Goal: Contribute content

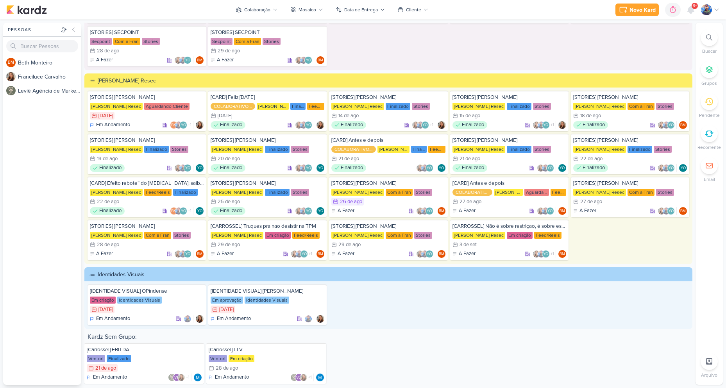
scroll to position [1351, 0]
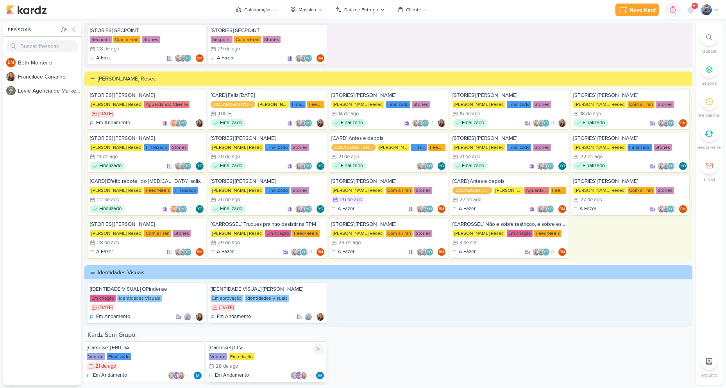
click at [240, 359] on div "Em criação" at bounding box center [242, 356] width 26 height 7
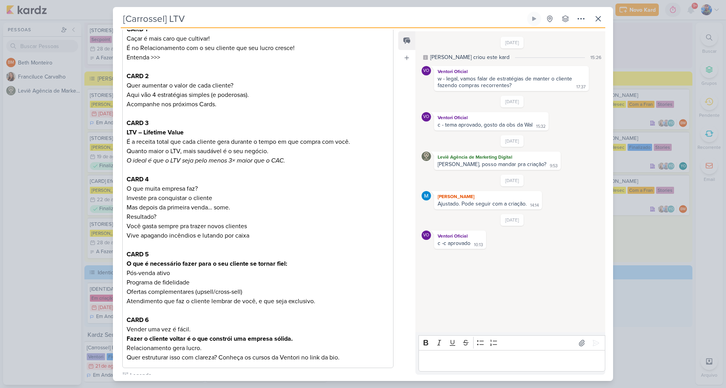
scroll to position [117, 0]
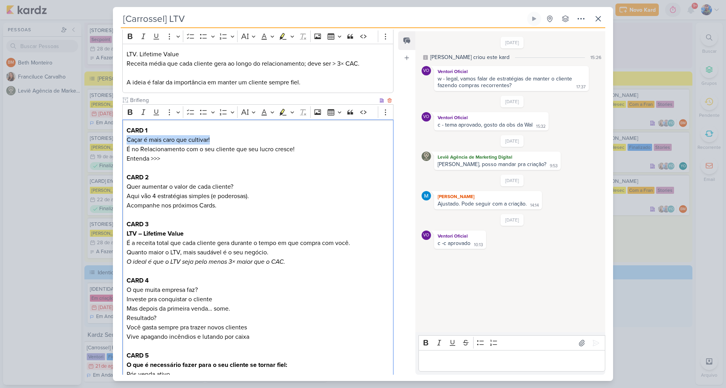
drag, startPoint x: 127, startPoint y: 138, endPoint x: 211, endPoint y: 139, distance: 83.3
click at [211, 139] on p "Caçar é mais caro que cultivar!" at bounding box center [258, 139] width 263 height 9
copy p "Caçar é mais caro que cultivar!"
drag, startPoint x: 125, startPoint y: 147, endPoint x: 213, endPoint y: 149, distance: 88.0
click at [213, 149] on div "CARD 1 Caçar é mais caro que cultivar! É no Relacionamento com o seu cliente qu…" at bounding box center [257, 295] width 271 height 350
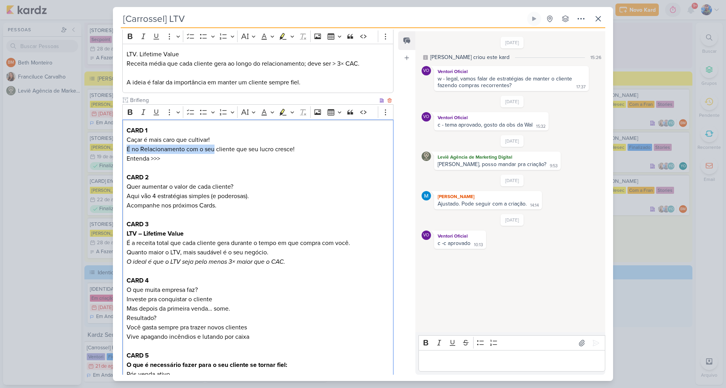
copy p "É no Relacionamento com o seu"
click at [224, 156] on p "Entenda >>>" at bounding box center [258, 158] width 263 height 9
drag, startPoint x: 217, startPoint y: 148, endPoint x: 235, endPoint y: 150, distance: 18.1
click at [235, 150] on p "É no Relacionamento com o seu cliente que seu lucro cresce!" at bounding box center [258, 149] width 263 height 9
copy p "cliente"
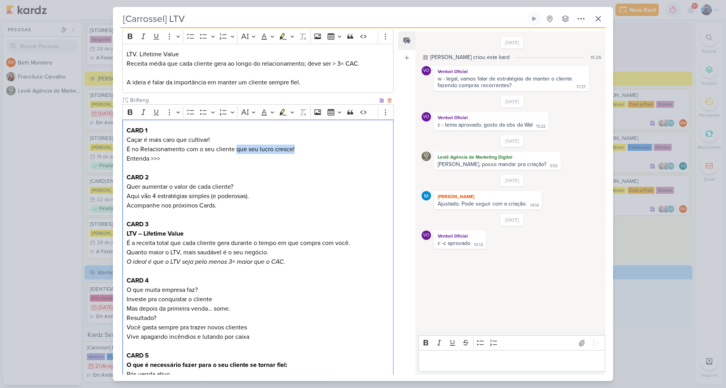
drag, startPoint x: 236, startPoint y: 149, endPoint x: 302, endPoint y: 152, distance: 66.5
click at [302, 152] on p "É no Relacionamento com o seu cliente que seu lucro cresce!" at bounding box center [258, 149] width 263 height 9
copy p "que seu lucro cresce!"
click at [210, 169] on p "Editor editing area: main" at bounding box center [258, 167] width 263 height 9
drag, startPoint x: 132, startPoint y: 160, endPoint x: 163, endPoint y: 163, distance: 31.0
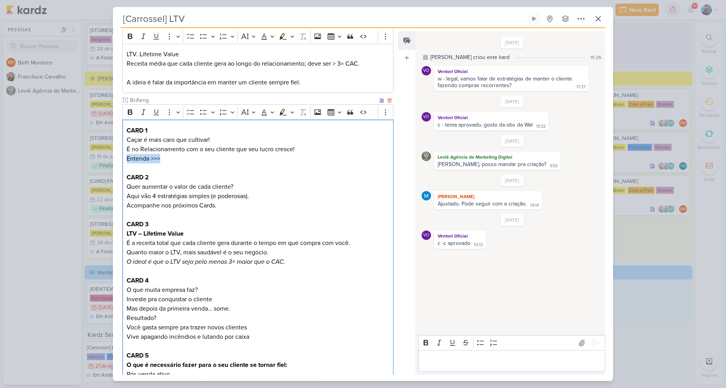
click at [163, 163] on div "CARD 1 Caçar é mais caro que cultivar! É no Relacionamento com o seu cliente qu…" at bounding box center [257, 295] width 271 height 350
copy p "Entenda >>>"
click at [201, 159] on p "Entenda >>>" at bounding box center [258, 158] width 263 height 9
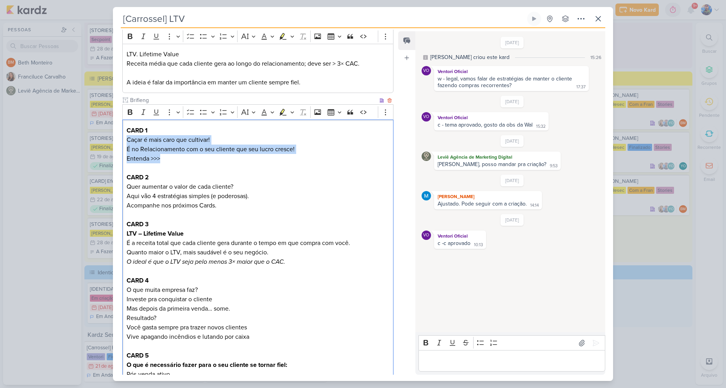
drag, startPoint x: 164, startPoint y: 158, endPoint x: 127, endPoint y: 140, distance: 41.3
click at [127, 140] on div "CARD 1 Caçar é mais caro que cultivar! É no Relacionamento com o seu cliente qu…" at bounding box center [257, 295] width 271 height 350
click at [292, 113] on icon "Editor toolbar" at bounding box center [292, 112] width 4 height 8
click at [249, 127] on icon "Text highlight toolbar" at bounding box center [246, 126] width 8 height 8
click at [251, 161] on p "Entenda >>>" at bounding box center [258, 158] width 263 height 9
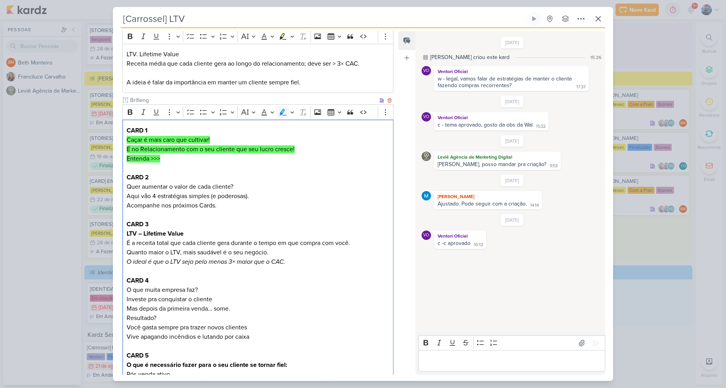
click at [209, 183] on p "Quer aumentar o valor de cada cliente? Aqui vão 4 estratégias simples (e podero…" at bounding box center [258, 191] width 263 height 19
drag, startPoint x: 127, startPoint y: 186, endPoint x: 238, endPoint y: 187, distance: 111.0
click at [238, 187] on p "Quer aumentar o valor de cada cliente? Aqui vão 4 estratégias simples (e podero…" at bounding box center [258, 191] width 263 height 19
copy p "Quer aumentar o valor de cada cliente?"
drag, startPoint x: 186, startPoint y: 204, endPoint x: 182, endPoint y: 203, distance: 3.9
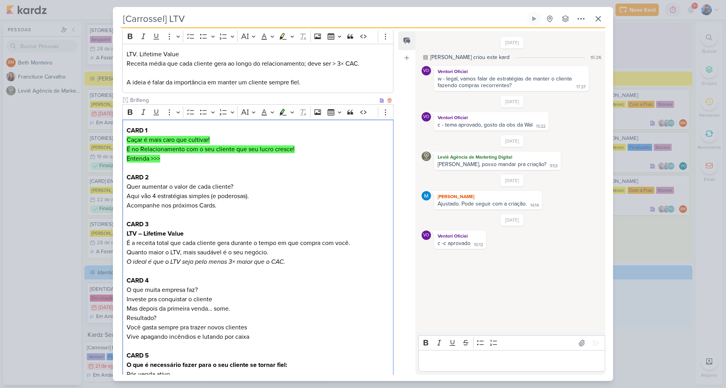
click at [186, 204] on p "Acompanhe nos próximos Cards." at bounding box center [258, 205] width 263 height 9
drag, startPoint x: 125, startPoint y: 194, endPoint x: 211, endPoint y: 197, distance: 85.7
click at [211, 197] on div "CARD 1 Caçar é mais caro que cultivar! É no Relacionamento com o seu cliente qu…" at bounding box center [257, 295] width 271 height 350
copy p "Aqui vão 4 estratégias simples"
click at [209, 196] on p "Quer aumentar o valor de cada cliente? Aqui vão 4 estratégias simples (e podero…" at bounding box center [258, 191] width 263 height 19
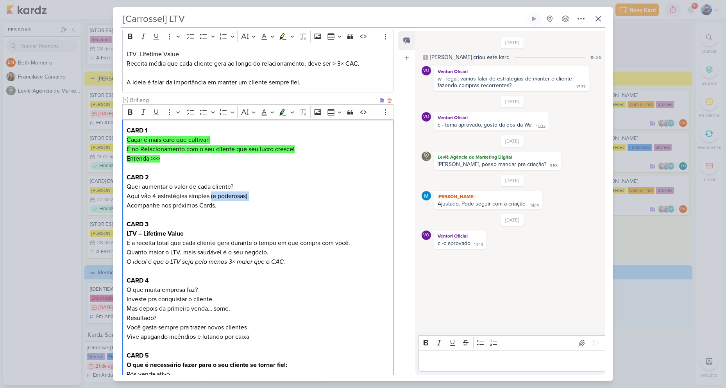
drag, startPoint x: 211, startPoint y: 195, endPoint x: 256, endPoint y: 199, distance: 44.8
click at [256, 199] on p "Quer aumentar o valor de cada cliente? Aqui vão 4 estratégias simples (e podero…" at bounding box center [258, 191] width 263 height 19
copy p "(e poderosas)."
click at [262, 209] on p "Acompanhe nos próximos Cards." at bounding box center [258, 205] width 263 height 9
drag, startPoint x: 126, startPoint y: 206, endPoint x: 219, endPoint y: 208, distance: 93.1
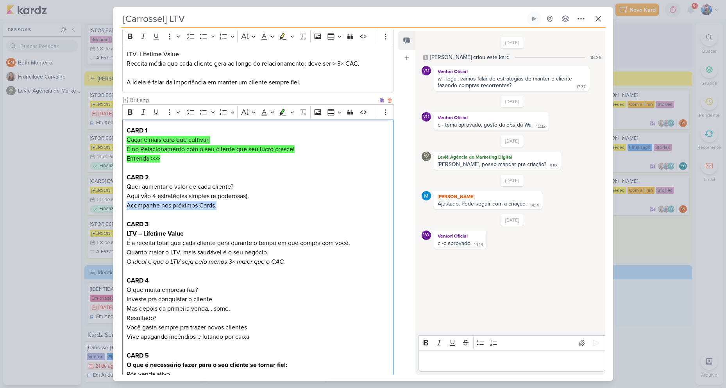
click at [219, 208] on p "Acompanhe nos próximos Cards." at bounding box center [258, 205] width 263 height 9
copy p "Acompanhe nos próximos Cards."
click at [271, 204] on p "Acompanhe nos próximos Cards." at bounding box center [258, 205] width 263 height 9
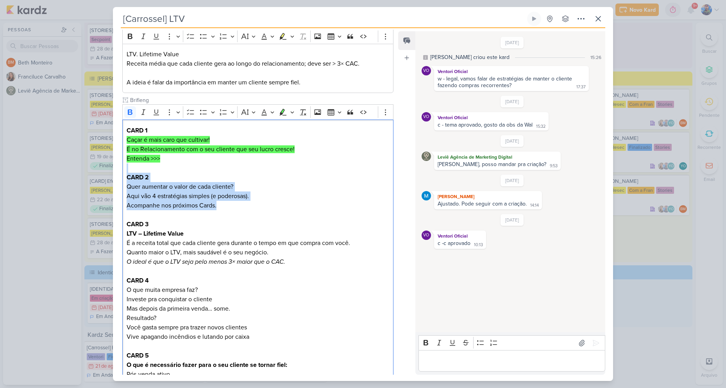
drag, startPoint x: 222, startPoint y: 205, endPoint x: 109, endPoint y: 171, distance: 118.4
click at [109, 171] on div "[Carrossel] LTV Criado por MARIANA" at bounding box center [363, 194] width 726 height 388
click at [283, 115] on icon "Editor toolbar" at bounding box center [283, 112] width 7 height 7
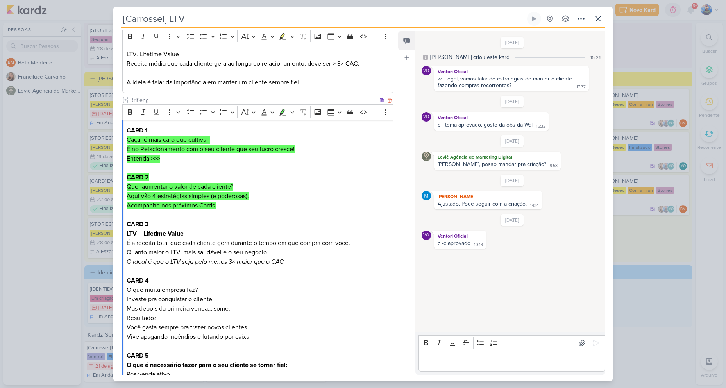
click at [279, 213] on p "Editor editing area: main" at bounding box center [258, 214] width 263 height 9
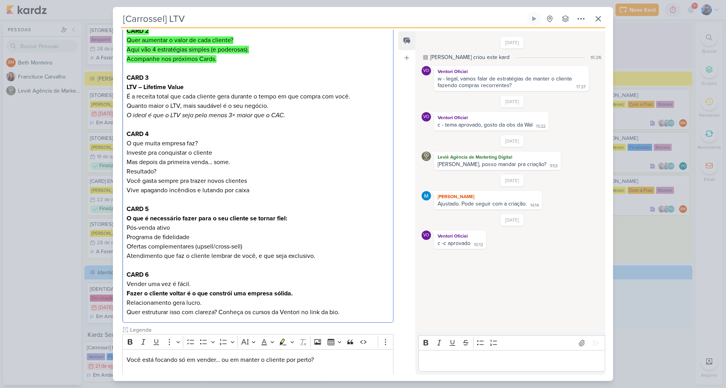
scroll to position [274, 0]
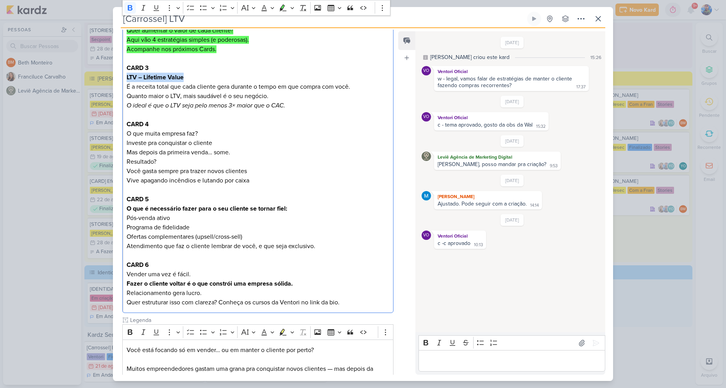
drag, startPoint x: 126, startPoint y: 75, endPoint x: 195, endPoint y: 81, distance: 69.8
click at [195, 81] on div "CARD 1 Caçar é mais caro que cultivar! É no Relacionamento com o seu cliente qu…" at bounding box center [257, 138] width 271 height 350
copy strong "LTV – Lifetime Value"
click at [158, 89] on p "LTV – Lifetime Value É a receita total que cada cliente gera durante o tempo em…" at bounding box center [258, 82] width 263 height 19
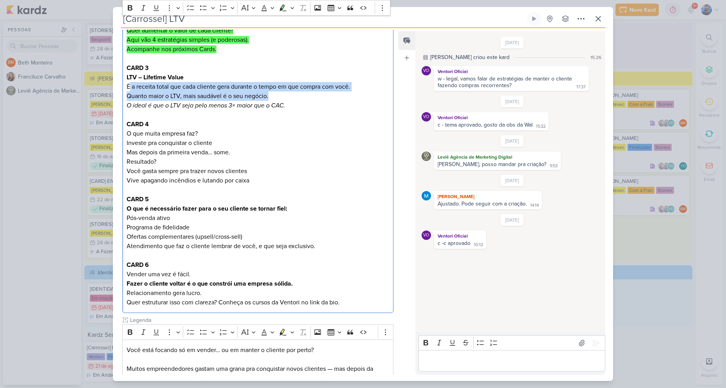
drag, startPoint x: 134, startPoint y: 86, endPoint x: 326, endPoint y: 93, distance: 192.4
click at [326, 93] on div "CARD 1 Caçar é mais caro que cultivar! É no Relacionamento com o seu cliente qu…" at bounding box center [257, 138] width 271 height 350
click at [143, 87] on p "LTV – Lifetime Value É a receita total que cada cliente gera durante o tempo em…" at bounding box center [258, 82] width 263 height 19
drag, startPoint x: 126, startPoint y: 85, endPoint x: 353, endPoint y: 88, distance: 226.7
click at [353, 88] on div "CARD 1 Caçar é mais caro que cultivar! É no Relacionamento com o seu cliente qu…" at bounding box center [257, 138] width 271 height 350
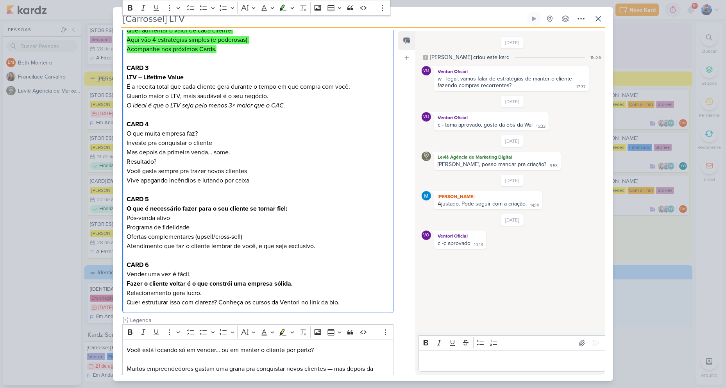
drag, startPoint x: 257, startPoint y: 129, endPoint x: 238, endPoint y: 125, distance: 19.3
click at [256, 129] on p "O que muita empresa faz? Investe pra conquistar o cliente Mas depois da primeir…" at bounding box center [258, 143] width 263 height 28
drag, startPoint x: 126, startPoint y: 97, endPoint x: 271, endPoint y: 97, distance: 145.0
click at [271, 97] on div "CARD 1 Caçar é mais caro que cultivar! É no Relacionamento com o seu cliente qu…" at bounding box center [257, 138] width 271 height 350
drag, startPoint x: 125, startPoint y: 106, endPoint x: 322, endPoint y: 111, distance: 197.1
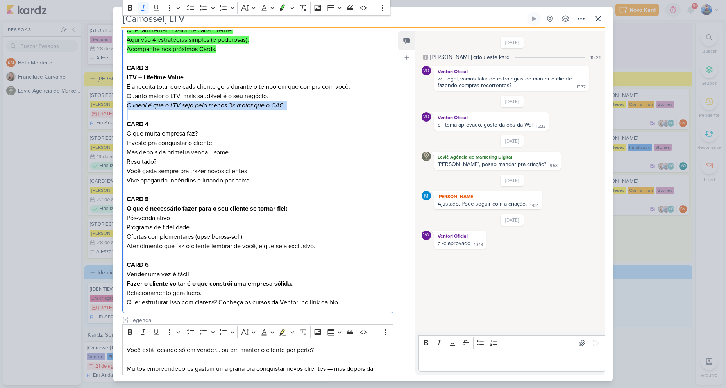
click at [322, 111] on div "CARD 1 Caçar é mais caro que cultivar! É no Relacionamento com o seu cliente qu…" at bounding box center [257, 138] width 271 height 350
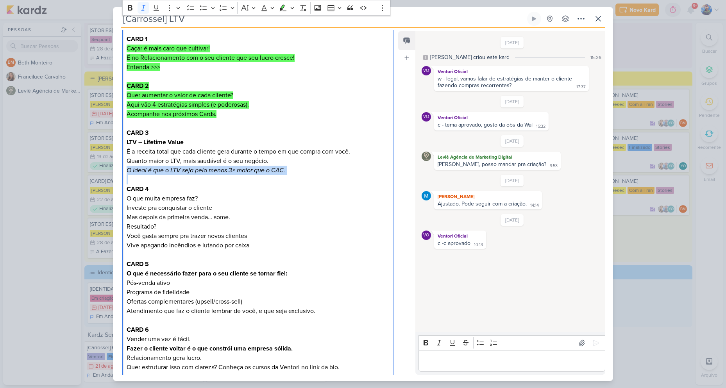
scroll to position [195, 0]
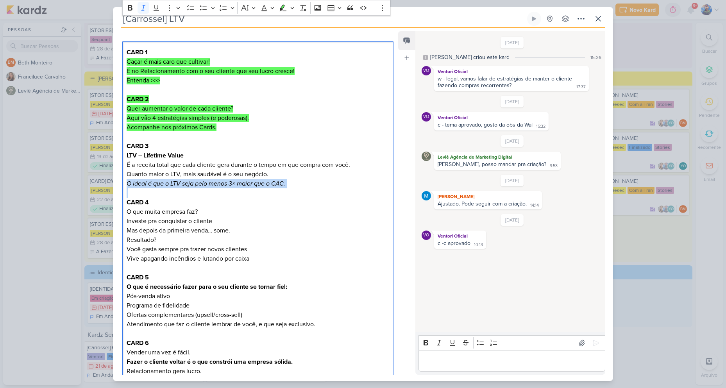
click at [305, 182] on p "Quanto maior o LTV, mais saudável é o seu negócio. O ideal é que o LTV seja pel…" at bounding box center [258, 179] width 263 height 19
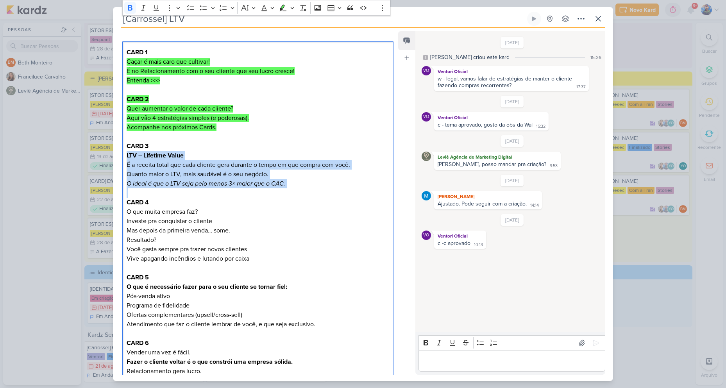
drag, startPoint x: 288, startPoint y: 190, endPoint x: 122, endPoint y: 158, distance: 168.3
click at [122, 158] on div "CARD 1 Caçar é mais caro que cultivar! É no Relacionamento com o seu cliente qu…" at bounding box center [257, 216] width 271 height 350
click at [287, 10] on button "Highlight" at bounding box center [283, 8] width 12 height 12
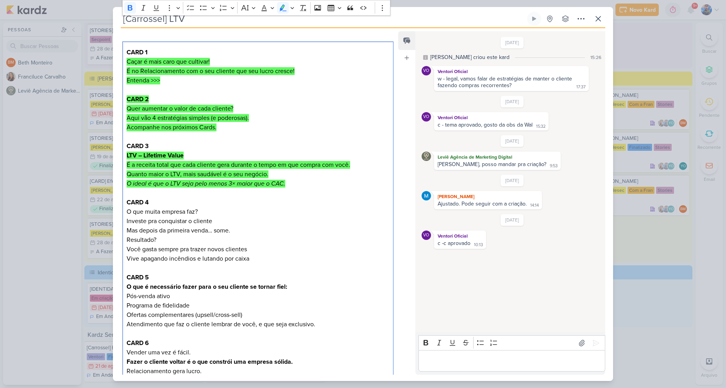
click at [278, 219] on p "O que muita empresa faz? Investe pra conquistar o cliente Mas depois da primeir…" at bounding box center [258, 221] width 263 height 28
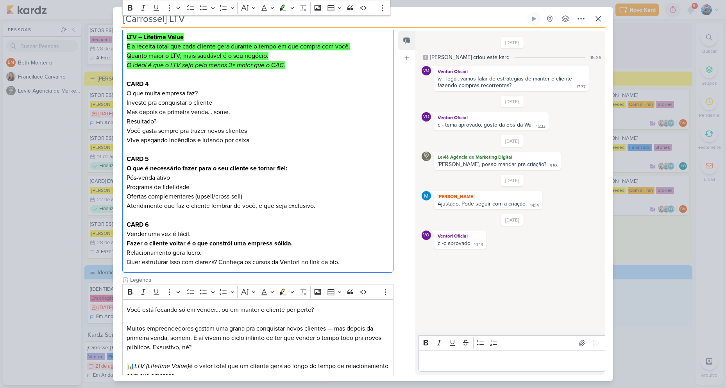
scroll to position [313, 0]
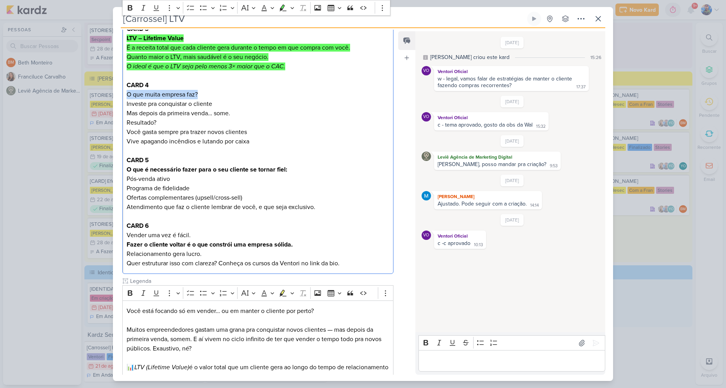
drag, startPoint x: 128, startPoint y: 94, endPoint x: 200, endPoint y: 97, distance: 72.4
click at [200, 97] on p "O que muita empresa faz? Investe pra conquistar o cliente Mas depois da primeir…" at bounding box center [258, 104] width 263 height 28
drag, startPoint x: 125, startPoint y: 101, endPoint x: 226, endPoint y: 106, distance: 100.6
click at [226, 106] on div "CARD 1 Caçar é mais caro que cultivar! É no Relacionamento com o seu cliente qu…" at bounding box center [257, 99] width 271 height 350
click at [177, 121] on p "Resultado? Você gasta sempre pra trazer novos clientes Vive apagando incêndios …" at bounding box center [258, 132] width 263 height 28
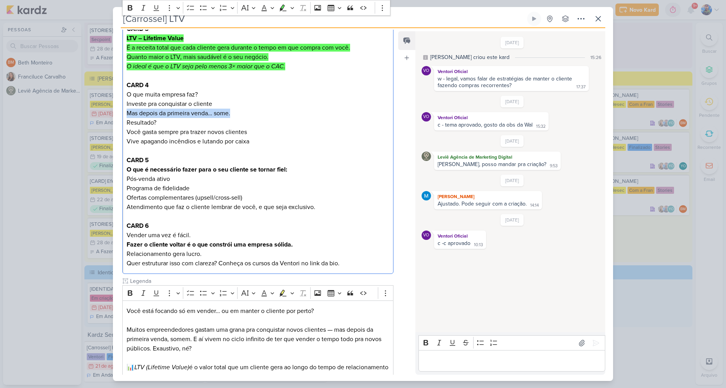
drag, startPoint x: 126, startPoint y: 113, endPoint x: 242, endPoint y: 113, distance: 116.1
click at [242, 113] on div "CARD 1 Caçar é mais caro que cultivar! É no Relacionamento com o seu cliente qu…" at bounding box center [257, 99] width 271 height 350
click at [126, 98] on div "CARD 1 Caçar é mais caro que cultivar! É no Relacionamento com o seu cliente qu…" at bounding box center [257, 99] width 271 height 350
drag, startPoint x: 138, startPoint y: 95, endPoint x: 199, endPoint y: 93, distance: 61.8
click at [199, 93] on div "CARD 1 Caçar é mais caro que cultivar! É no Relacionamento com o seu cliente qu…" at bounding box center [257, 99] width 271 height 350
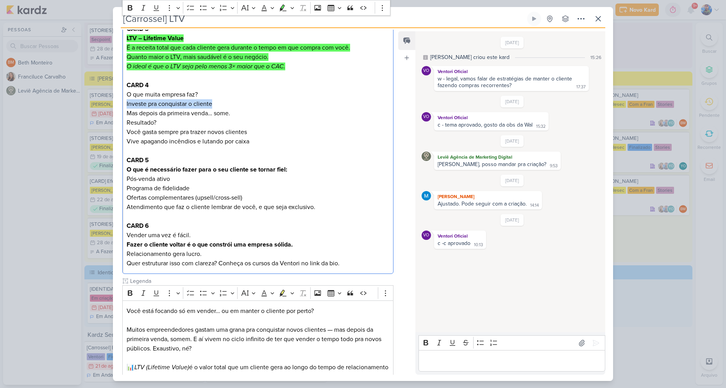
drag, startPoint x: 126, startPoint y: 104, endPoint x: 213, endPoint y: 101, distance: 87.6
click at [213, 101] on div "CARD 1 Caçar é mais caro que cultivar! É no Relacionamento com o seu cliente qu…" at bounding box center [257, 99] width 271 height 350
drag, startPoint x: 127, startPoint y: 112, endPoint x: 233, endPoint y: 115, distance: 105.2
click at [233, 115] on p "O que muita empresa faz? Investe pra conquistar o cliente Mas depois da primeir…" at bounding box center [258, 104] width 263 height 28
drag, startPoint x: 127, startPoint y: 123, endPoint x: 156, endPoint y: 123, distance: 28.9
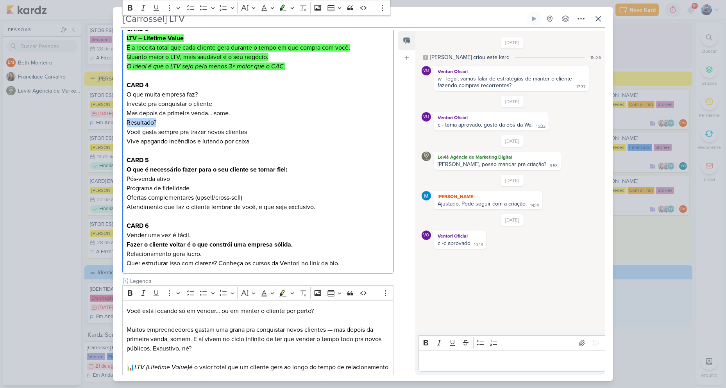
click at [156, 123] on p "Resultado? Você gasta sempre pra trazer novos clientes Vive apagando incêndios …" at bounding box center [258, 132] width 263 height 28
click at [133, 125] on p "Resultado? Você gasta sempre pra trazer novos clientes Vive apagando incêndios …" at bounding box center [258, 132] width 263 height 28
drag, startPoint x: 126, startPoint y: 130, endPoint x: 254, endPoint y: 140, distance: 128.6
click at [254, 140] on p "Resultado? Você gasta sempre pra trazer novos clientes Vive apagando incêndios …" at bounding box center [258, 132] width 263 height 28
click at [247, 130] on p "Resultado? Você gasta sempre pra trazer novos clientes Vive apagando incêndios …" at bounding box center [258, 132] width 263 height 28
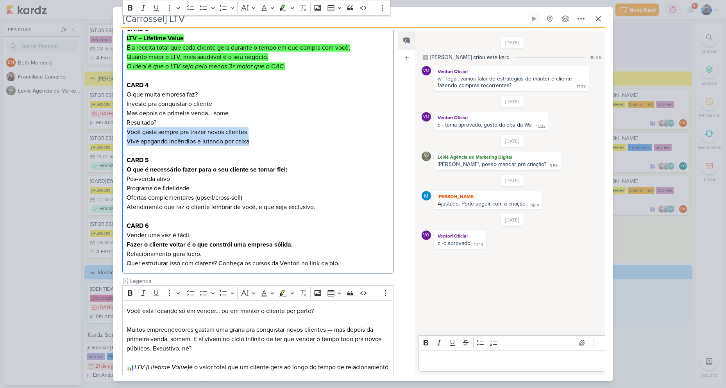
click at [258, 144] on p "Resultado? Você gasta sempre pra trazer novos clientes Vive apagando incêndios …" at bounding box center [258, 132] width 263 height 28
click at [266, 132] on p "Resultado? Você gasta sempre pra trazer novos clientes Vive apagando incêndios …" at bounding box center [258, 132] width 263 height 28
drag, startPoint x: 128, startPoint y: 92, endPoint x: 265, endPoint y: 101, distance: 137.8
click at [269, 152] on div "CARD 1 Caçar é mais caro que cultivar! É no Relacionamento com o seu cliente qu…" at bounding box center [257, 99] width 271 height 350
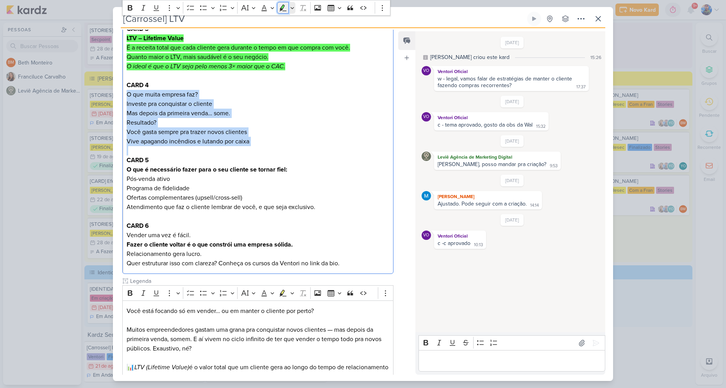
click at [287, 12] on button "Highlight" at bounding box center [283, 8] width 12 height 12
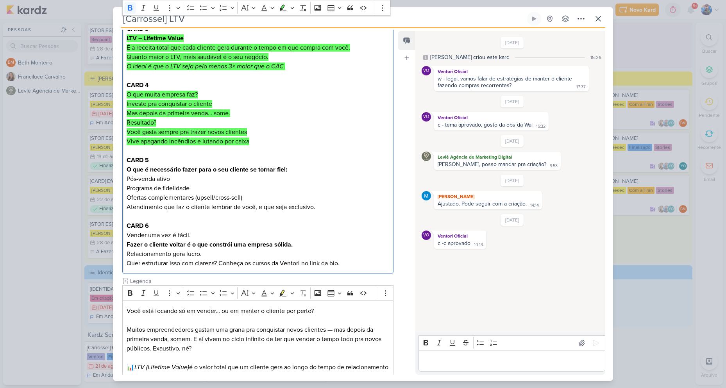
click at [304, 171] on h3 "O que é necessário fazer para o seu cliente se tornar fiel:" at bounding box center [258, 169] width 263 height 9
click at [226, 179] on h3 "Pós-venda ativo" at bounding box center [258, 178] width 263 height 9
click at [127, 168] on strong "O que é necessário fazer para o seu cliente se tornar fiel:" at bounding box center [207, 170] width 161 height 8
drag, startPoint x: 127, startPoint y: 168, endPoint x: 297, endPoint y: 171, distance: 169.6
click at [297, 171] on h3 "O que é necessário fazer para o seu cliente se tornar fiel:" at bounding box center [258, 169] width 263 height 9
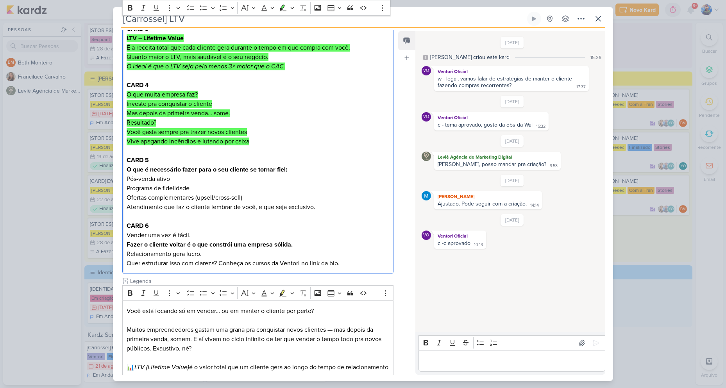
click at [178, 174] on h3 "Pós-venda ativo" at bounding box center [258, 178] width 263 height 9
drag, startPoint x: 127, startPoint y: 171, endPoint x: 226, endPoint y: 172, distance: 99.7
click at [226, 172] on strong "O que é necessário fazer para o seu cliente se tornar fiel:" at bounding box center [207, 170] width 161 height 8
click at [239, 174] on h3 "Pós-venda ativo" at bounding box center [258, 178] width 263 height 9
drag, startPoint x: 230, startPoint y: 169, endPoint x: 286, endPoint y: 174, distance: 56.5
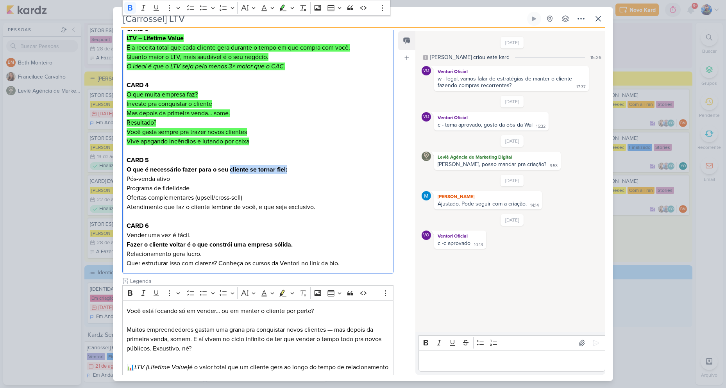
click at [286, 174] on h3 "O que é necessário fazer para o seu cliente se tornar fiel:" at bounding box center [258, 169] width 263 height 9
click at [271, 179] on h3 "Pós-venda ativo" at bounding box center [258, 178] width 263 height 9
drag, startPoint x: 127, startPoint y: 179, endPoint x: 175, endPoint y: 181, distance: 48.5
click at [175, 181] on h3 "Pós-venda ativo" at bounding box center [258, 178] width 263 height 9
click at [199, 189] on p "Programa de fidelidade" at bounding box center [258, 188] width 263 height 9
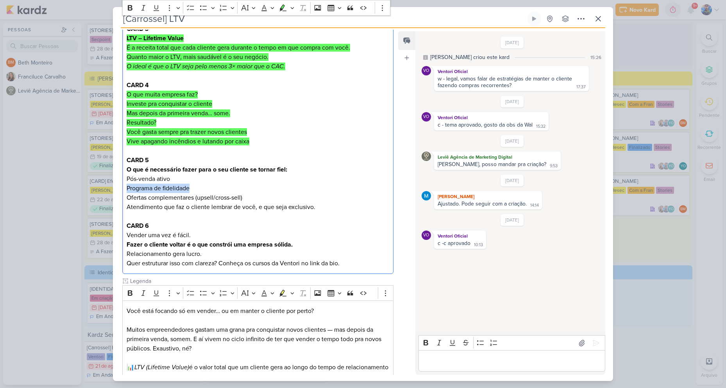
drag, startPoint x: 192, startPoint y: 186, endPoint x: 128, endPoint y: 189, distance: 63.8
click at [128, 189] on p "Programa de fidelidade" at bounding box center [258, 188] width 263 height 9
click at [129, 195] on p "Ofertas complementares (upsell/cross-sell)" at bounding box center [258, 197] width 263 height 9
drag, startPoint x: 127, startPoint y: 197, endPoint x: 245, endPoint y: 193, distance: 118.1
click at [245, 193] on p "Ofertas complementares (upsell/cross-sell)" at bounding box center [258, 197] width 263 height 9
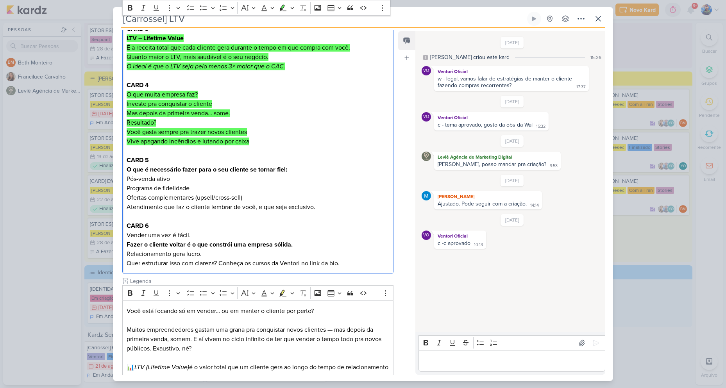
click at [127, 207] on p "Atendimento que faz o cliente lembrar de você, e que seja exclusivo." at bounding box center [258, 206] width 263 height 9
drag, startPoint x: 127, startPoint y: 207, endPoint x: 313, endPoint y: 208, distance: 186.0
click at [313, 208] on p "Atendimento que faz o cliente lembrar de você, e que seja exclusivo." at bounding box center [258, 206] width 263 height 9
click at [319, 207] on p "Atendimento que faz o cliente lembrar de você, e que seja exclusivo." at bounding box center [258, 206] width 263 height 9
click at [324, 206] on p "Atendimento que faz o cliente lembrar de você, e que seja exclusivo." at bounding box center [258, 206] width 263 height 9
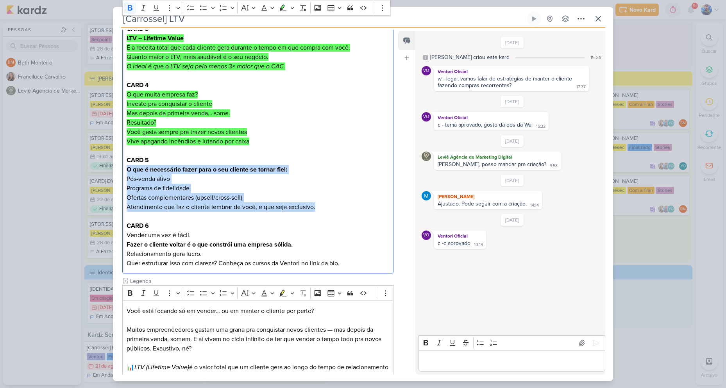
drag, startPoint x: 304, startPoint y: 206, endPoint x: 112, endPoint y: 169, distance: 195.9
click at [112, 169] on div "[Carrossel] LTV Criado por MARIANA" at bounding box center [363, 194] width 726 height 388
click at [282, 12] on button "Highlight" at bounding box center [283, 8] width 12 height 12
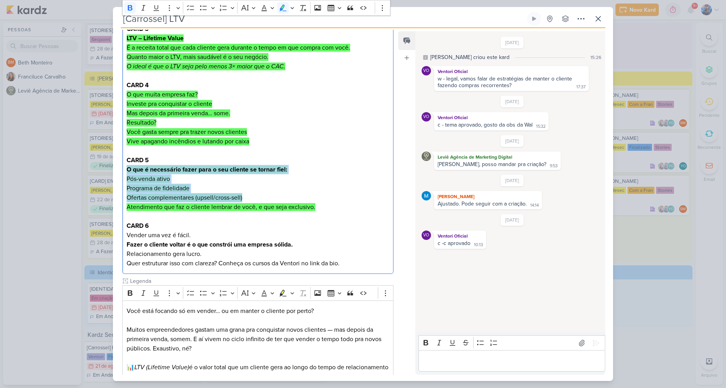
click at [303, 193] on p "Ofertas complementares (upsell/cross-sell)" at bounding box center [258, 197] width 263 height 9
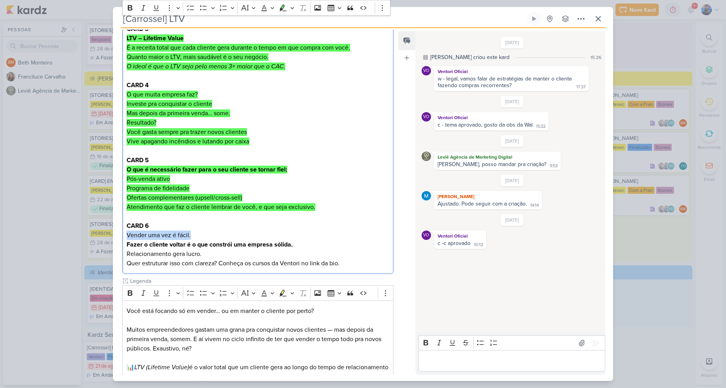
drag, startPoint x: 127, startPoint y: 235, endPoint x: 193, endPoint y: 233, distance: 65.3
click at [193, 233] on p "Vender uma vez é fácil. Fazer o cliente voltar é o que constrói uma empresa sól…" at bounding box center [258, 240] width 263 height 19
drag, startPoint x: 126, startPoint y: 243, endPoint x: 233, endPoint y: 243, distance: 106.3
click at [233, 243] on strong "Fazer o cliente voltar é o que constrói uma empresa sólida." at bounding box center [210, 245] width 166 height 8
click at [240, 243] on strong "Fazer o cliente voltar é o que constrói uma empresa sólida." at bounding box center [210, 245] width 166 height 8
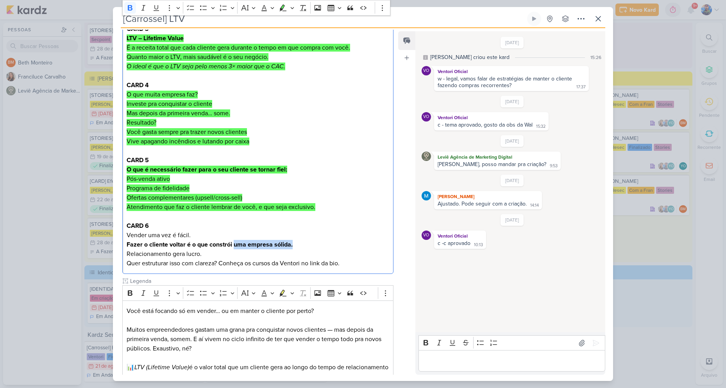
drag, startPoint x: 235, startPoint y: 240, endPoint x: 307, endPoint y: 240, distance: 72.3
click at [307, 240] on p "Vender uma vez é fácil. Fazer o cliente voltar é o que constrói uma empresa sól…" at bounding box center [258, 240] width 263 height 19
drag, startPoint x: 332, startPoint y: 246, endPoint x: 320, endPoint y: 244, distance: 12.3
click at [332, 245] on p "Vender uma vez é fácil. Fazer o cliente voltar é o que constrói uma empresa sól…" at bounding box center [258, 240] width 263 height 19
click at [129, 254] on p "Relacionamento gera lucro. Quer estruturar isso com clareza? Conheça os cursos …" at bounding box center [258, 258] width 263 height 19
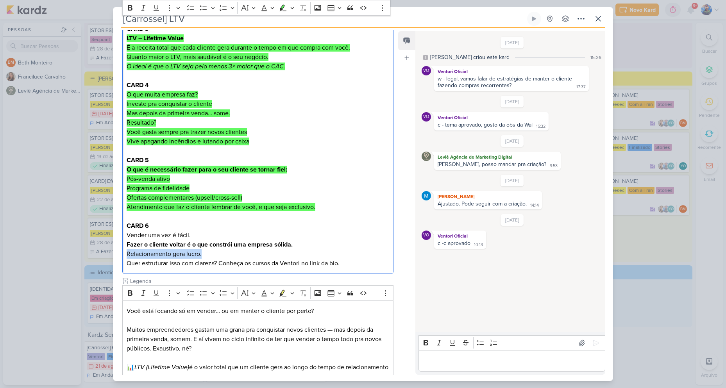
drag, startPoint x: 127, startPoint y: 255, endPoint x: 204, endPoint y: 254, distance: 77.8
click at [204, 254] on p "Relacionamento gera lucro. Quer estruturar isso com clareza? Conheça os cursos …" at bounding box center [258, 258] width 263 height 19
click at [141, 267] on p "Relacionamento gera lucro. Quer estruturar isso com clareza? Conheça os cursos …" at bounding box center [258, 258] width 263 height 19
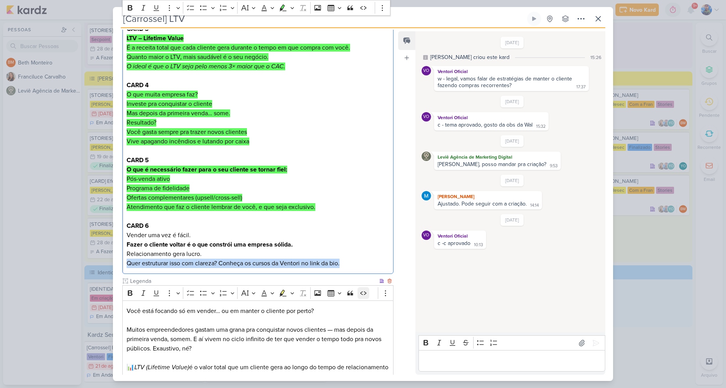
drag, startPoint x: 127, startPoint y: 264, endPoint x: 360, endPoint y: 288, distance: 234.2
click at [360, 288] on div "PROJETO [GEOGRAPHIC_DATA] Fase do Processo" at bounding box center [257, 150] width 271 height 699
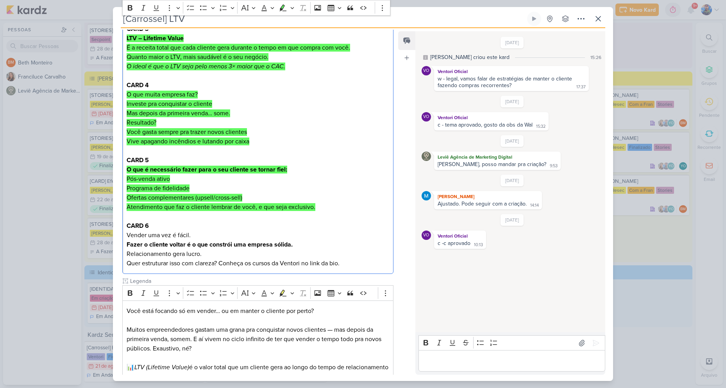
click at [338, 256] on p "Relacionamento gera lucro. Quer estruturar isso com clareza? Conheça os cursos …" at bounding box center [258, 258] width 263 height 19
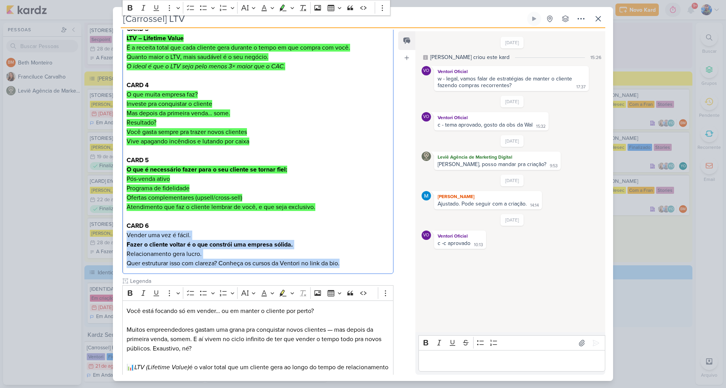
drag, startPoint x: 346, startPoint y: 262, endPoint x: 122, endPoint y: 232, distance: 226.7
click at [122, 232] on div "PROJETO [GEOGRAPHIC_DATA] Fase do Processo" at bounding box center [255, 152] width 284 height 702
click at [281, 6] on icon "Editor toolbar" at bounding box center [283, 8] width 8 height 8
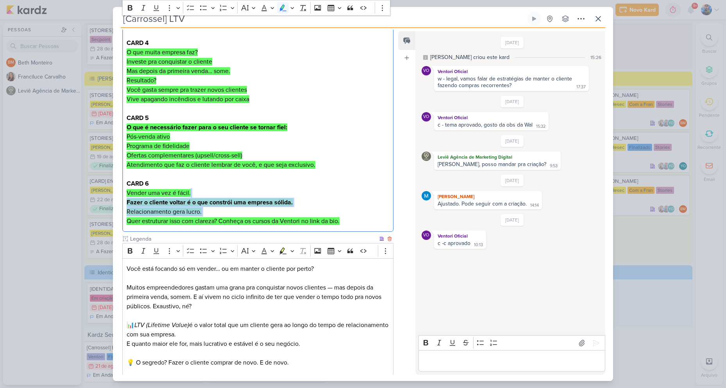
scroll to position [481, 0]
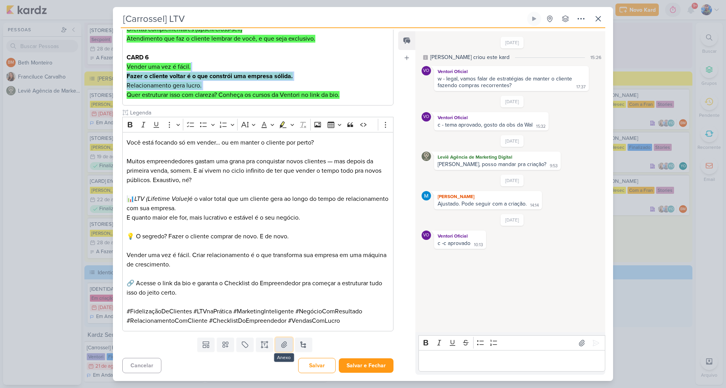
click at [281, 347] on icon at bounding box center [283, 345] width 5 height 6
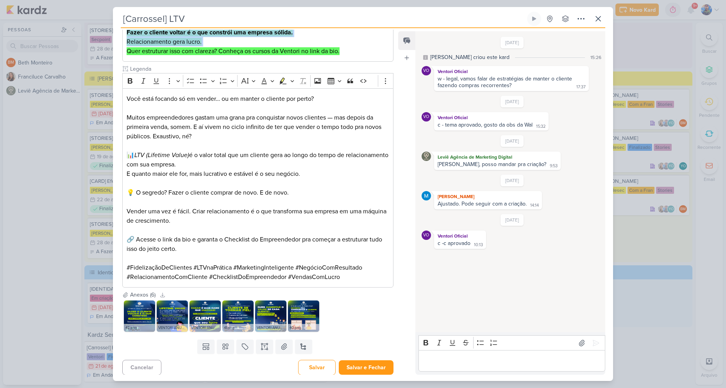
scroll to position [527, 0]
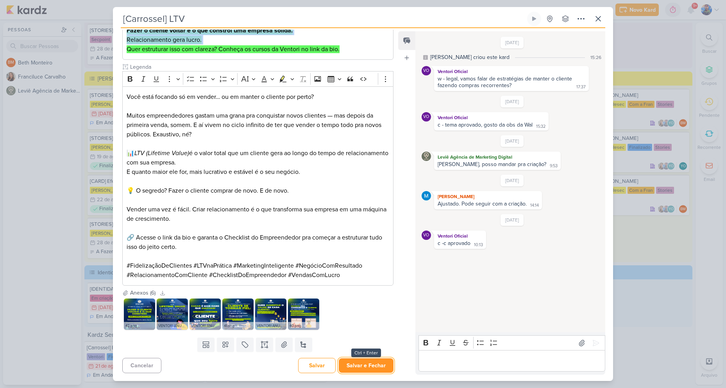
click at [356, 363] on button "Salvar e Fechar" at bounding box center [366, 365] width 55 height 14
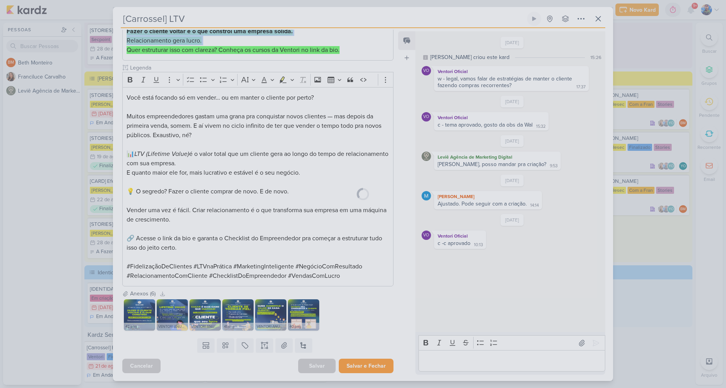
scroll to position [526, 0]
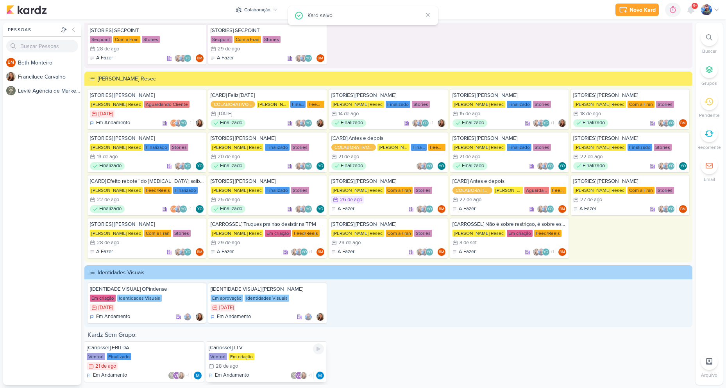
click at [251, 355] on div "Em criação" at bounding box center [242, 356] width 26 height 7
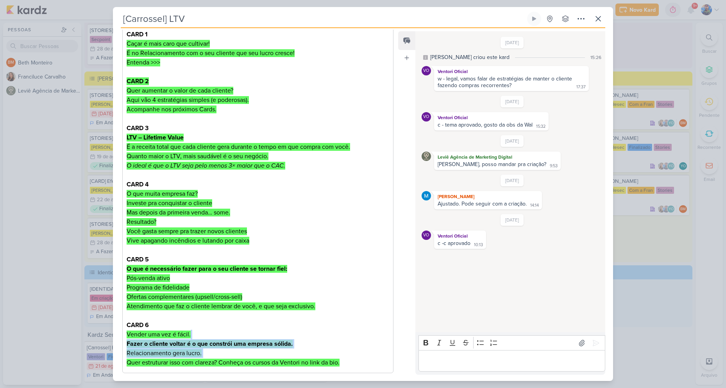
scroll to position [0, 0]
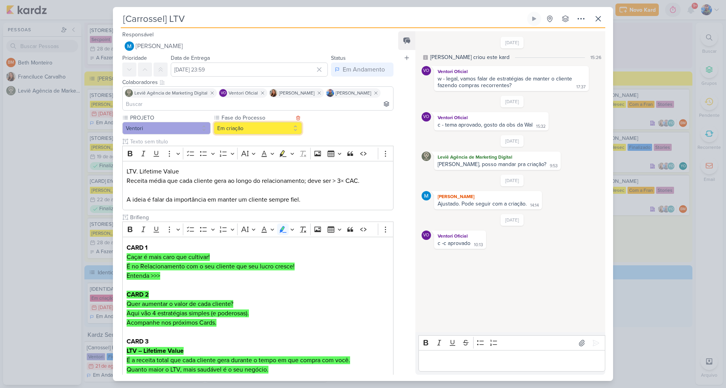
click at [248, 127] on button "Em criação" at bounding box center [258, 128] width 88 height 13
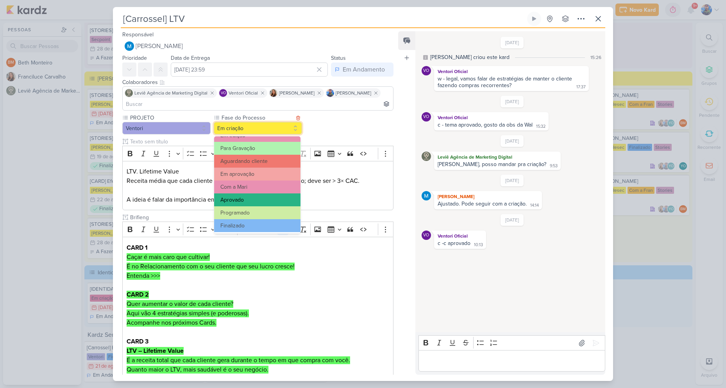
scroll to position [75, 0]
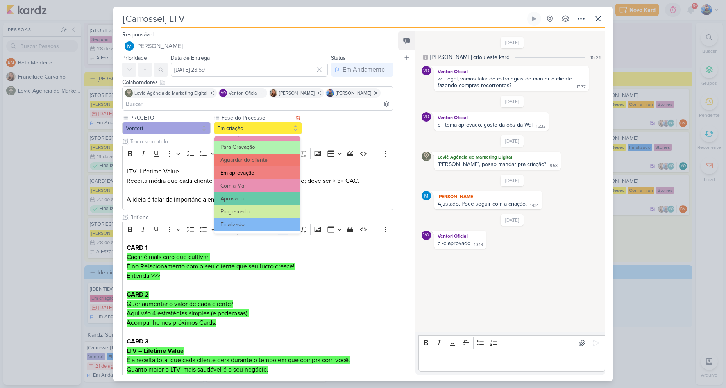
click at [253, 174] on button "Em aprovação" at bounding box center [257, 172] width 86 height 13
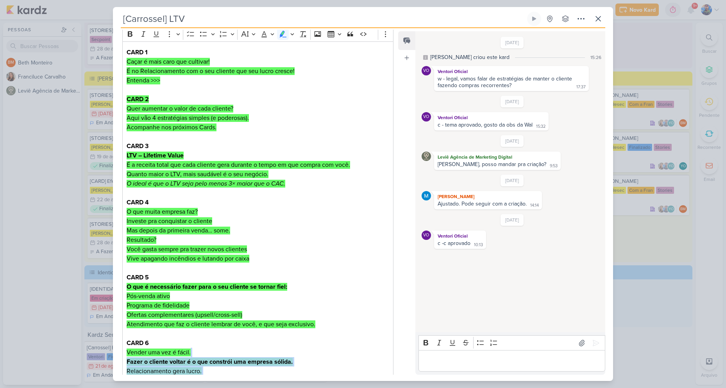
scroll to position [352, 0]
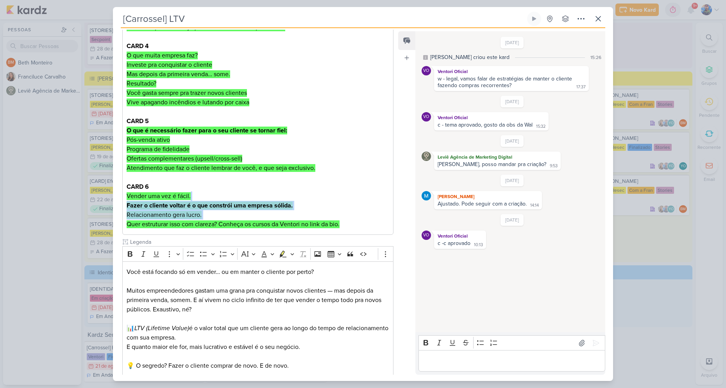
click at [257, 221] on mark "Quer estruturar isso com clareza? Conheça os cursos da Ventori no link da bio." at bounding box center [233, 224] width 213 height 8
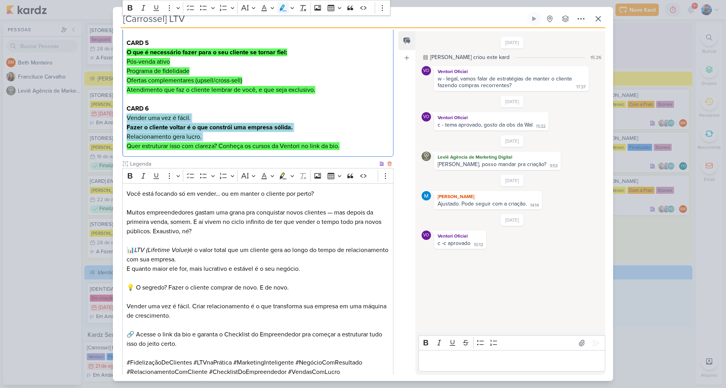
click at [332, 132] on p "Relacionamento gera lucro. Quer estruturar isso com clareza? Conheça os cursos …" at bounding box center [258, 141] width 263 height 19
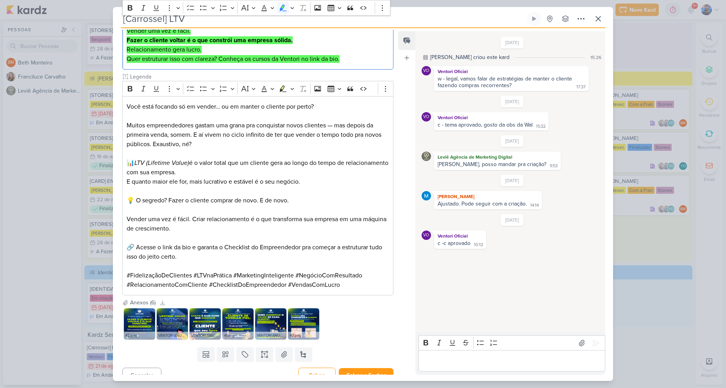
scroll to position [527, 0]
